Goal: Task Accomplishment & Management: Complete application form

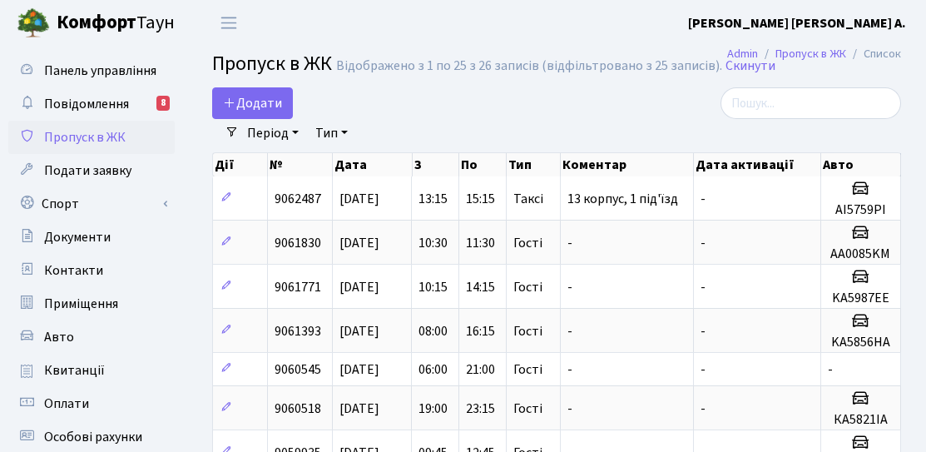
select select "25"
click at [227, 96] on icon at bounding box center [229, 102] width 13 height 13
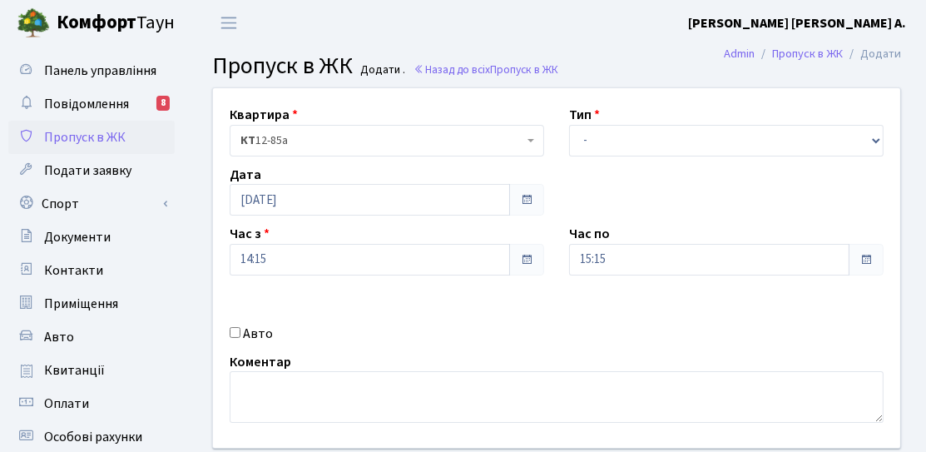
click at [654, 121] on div "Тип - Доставка Таксі Гості Сервіс" at bounding box center [725, 131] width 339 height 52
drag, startPoint x: 644, startPoint y: 142, endPoint x: 634, endPoint y: 151, distance: 13.0
click at [644, 142] on select "- Доставка Таксі Гості Сервіс" at bounding box center [726, 141] width 314 height 32
select select "3"
click at [569, 125] on select "- Доставка Таксі Гості Сервіс" at bounding box center [726, 141] width 314 height 32
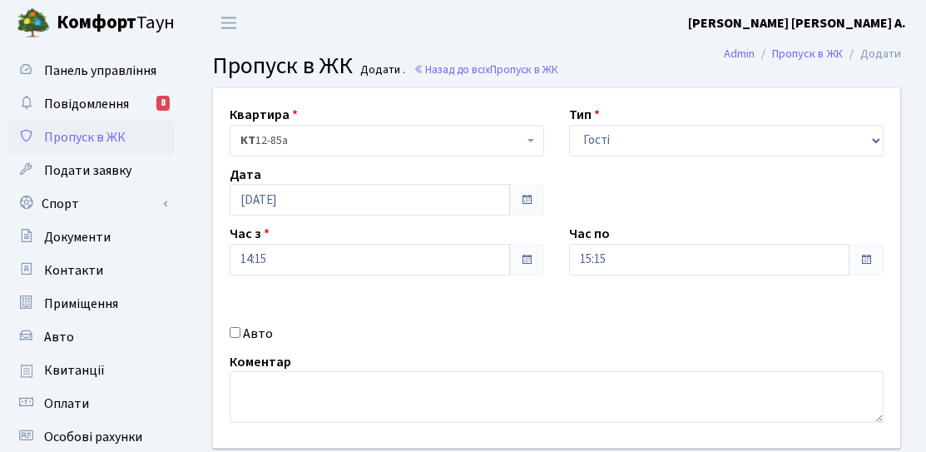
click at [280, 330] on div "Авто" at bounding box center [386, 333] width 339 height 20
click at [273, 333] on div "Авто" at bounding box center [386, 333] width 339 height 20
click at [254, 332] on label "Авто" at bounding box center [258, 333] width 30 height 20
click at [240, 332] on input "Авто" at bounding box center [235, 331] width 11 height 11
checkbox input "true"
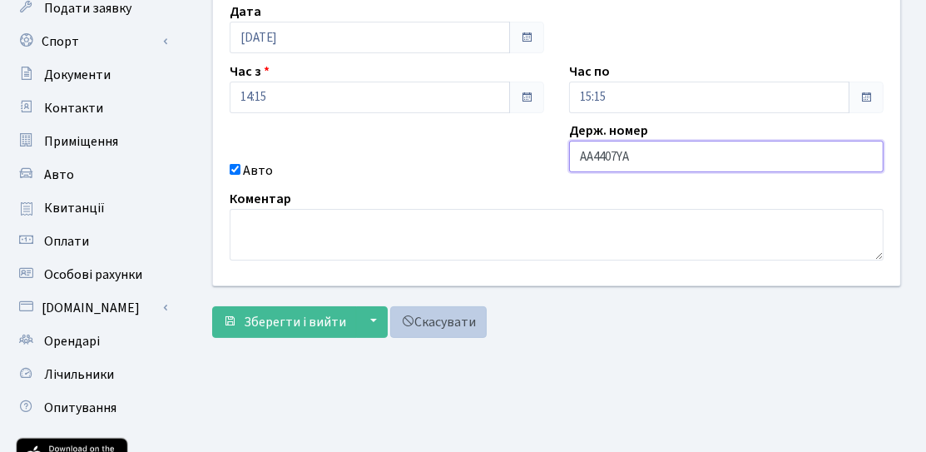
scroll to position [166, 0]
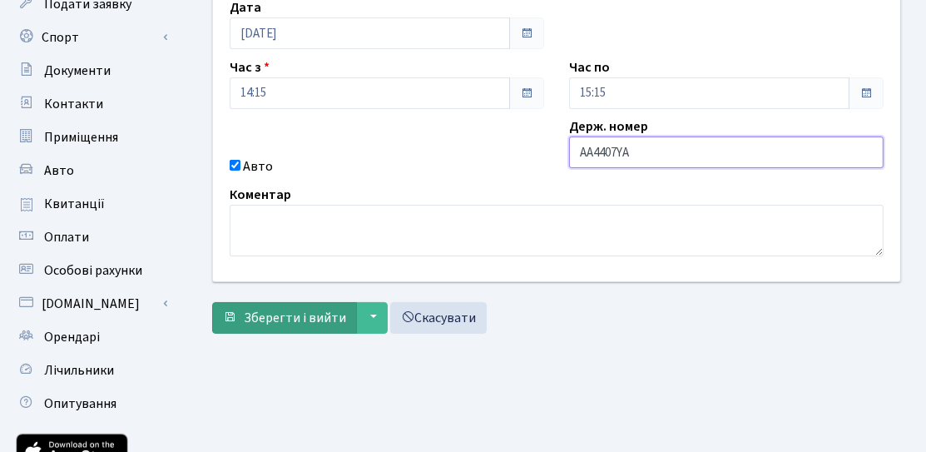
type input "AA4407YA"
click at [279, 325] on button "Зберегти і вийти" at bounding box center [284, 318] width 145 height 32
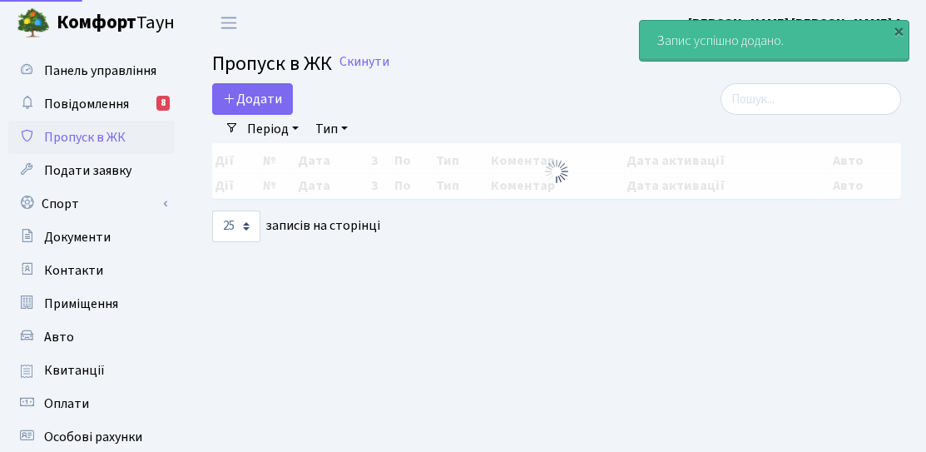
select select "25"
